Goal: Check status

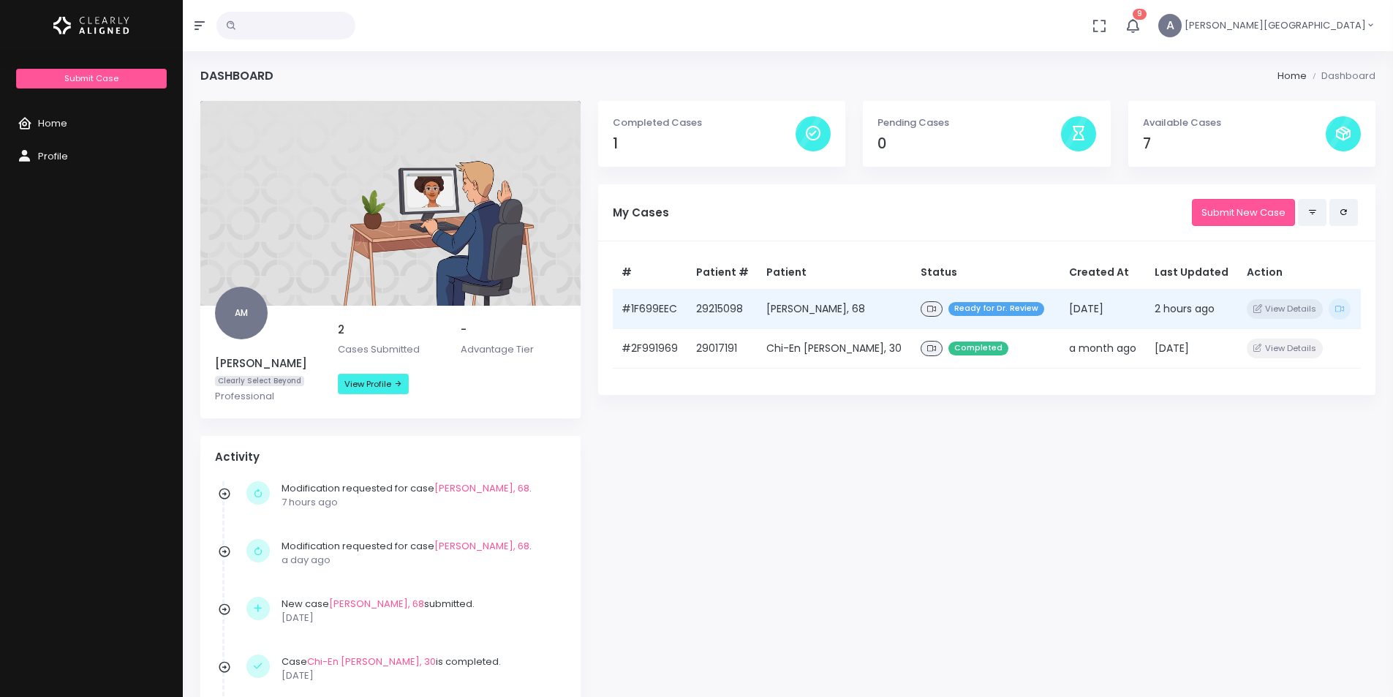
click at [956, 309] on span "Ready for Dr. Review" at bounding box center [996, 309] width 96 height 14
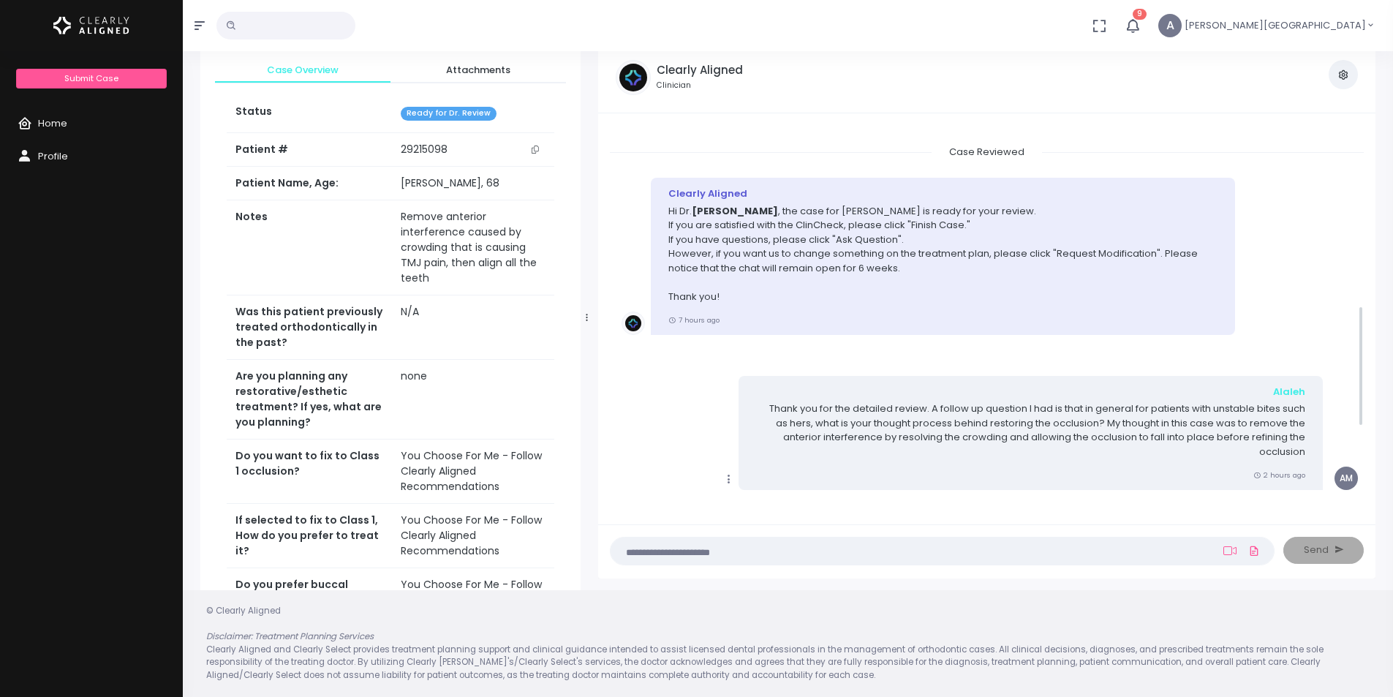
scroll to position [835, 0]
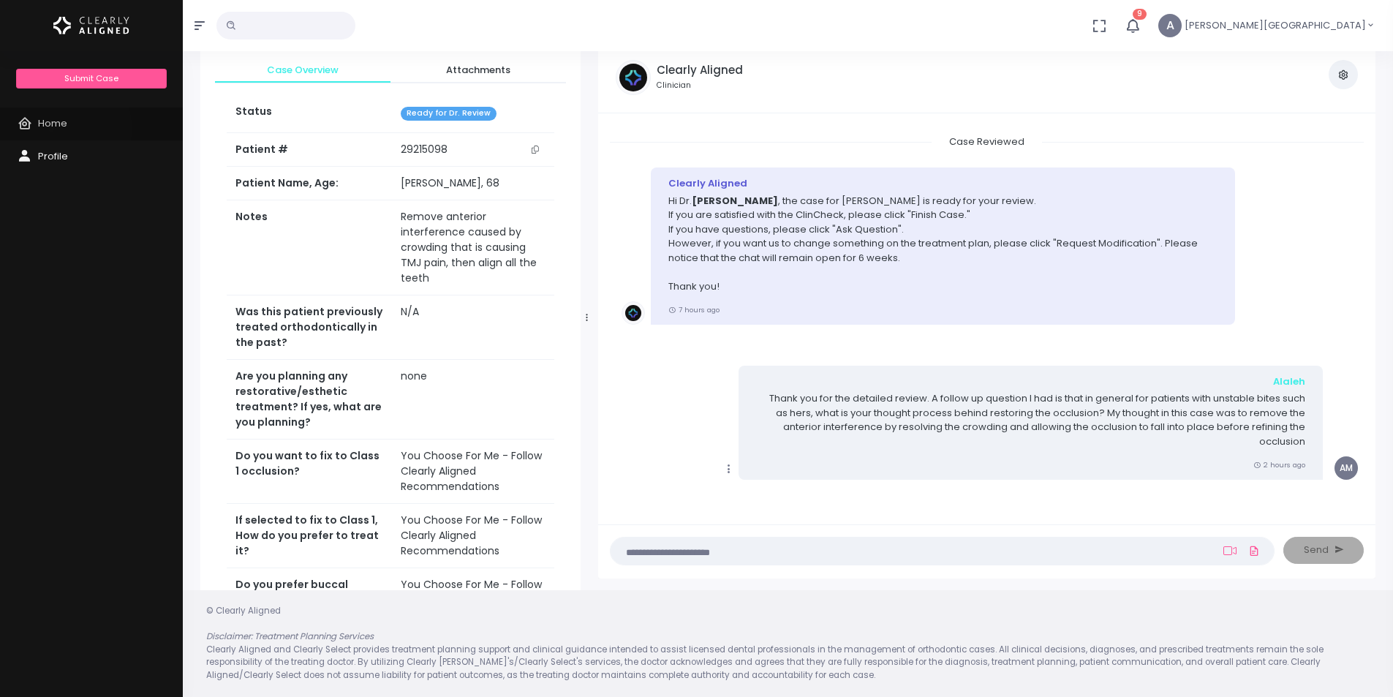
click at [51, 129] on span "Home" at bounding box center [52, 123] width 29 height 14
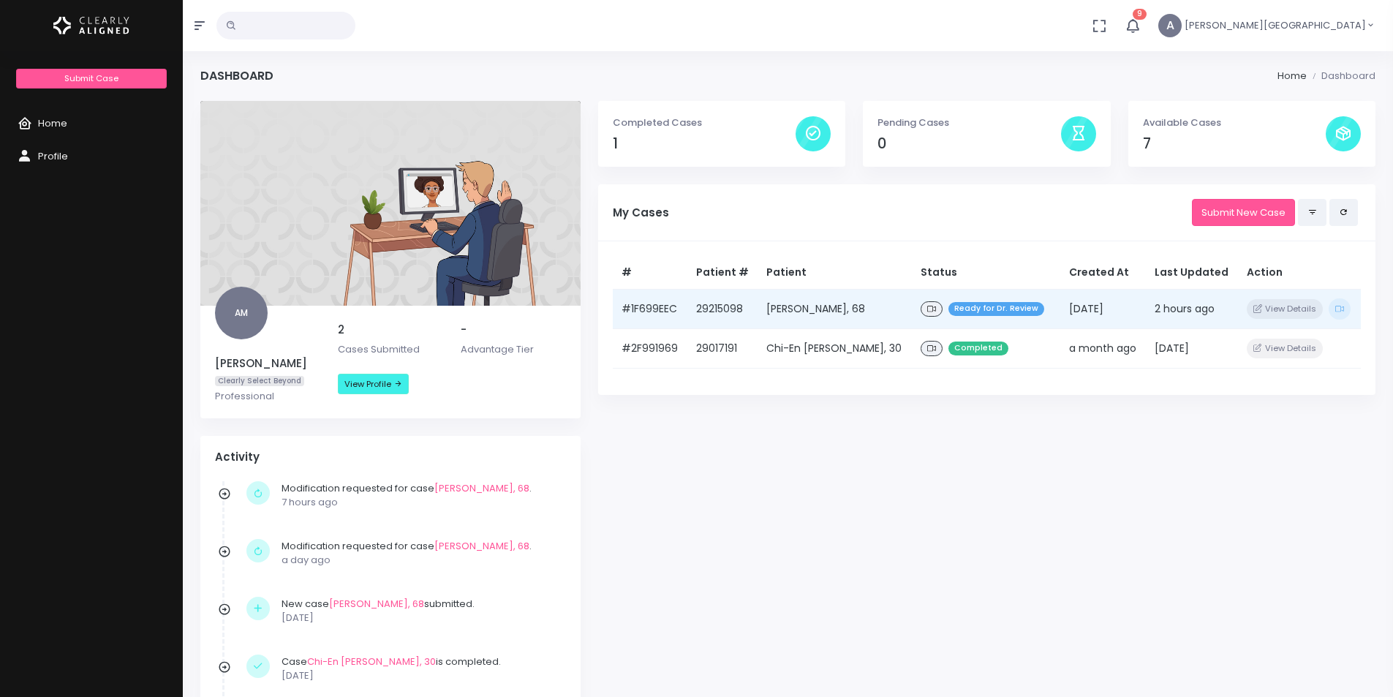
click at [1158, 314] on td "2 hours ago" at bounding box center [1192, 308] width 92 height 39
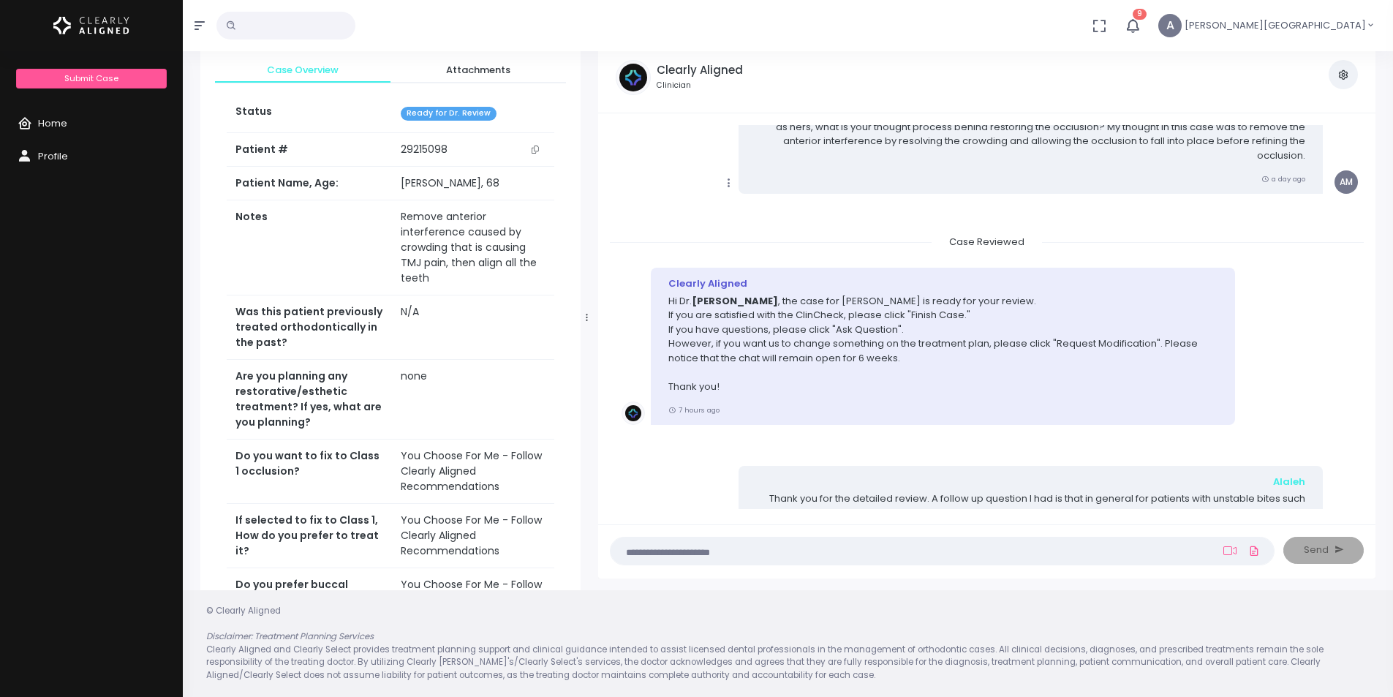
scroll to position [835, 0]
